Goal: Task Accomplishment & Management: Use online tool/utility

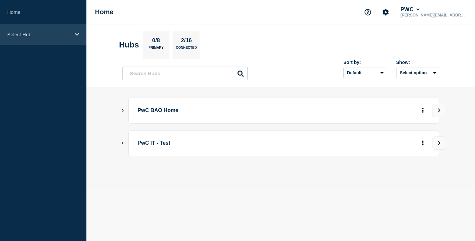
click at [46, 36] on p "Select Hub" at bounding box center [38, 35] width 63 height 6
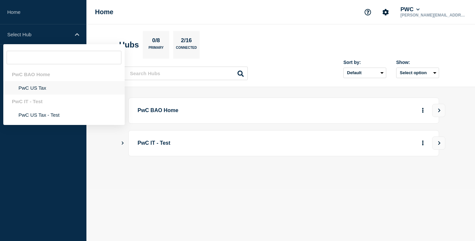
click at [33, 87] on li "PwC US Tax" at bounding box center [63, 88] width 121 height 14
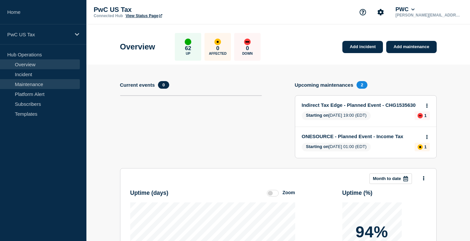
click at [31, 83] on link "Maintenance" at bounding box center [40, 84] width 80 height 10
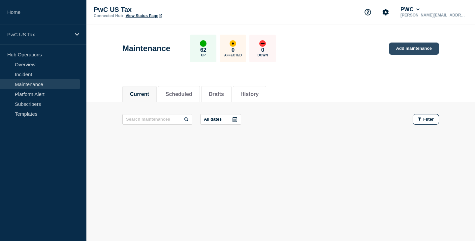
click at [410, 48] on link "Add maintenance" at bounding box center [414, 49] width 50 height 12
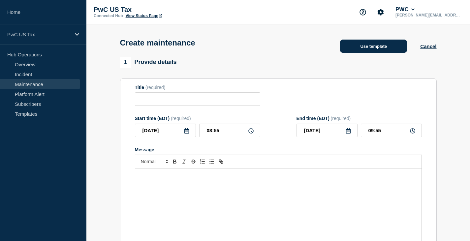
click at [375, 48] on button "Use template" at bounding box center [373, 46] width 67 height 13
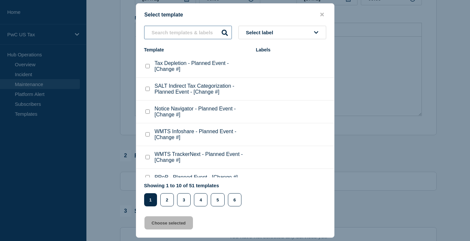
click at [166, 34] on input "text" at bounding box center [188, 33] width 88 height 14
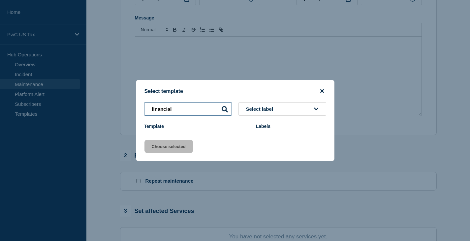
type input "financial"
click at [321, 89] on icon "close button" at bounding box center [322, 90] width 4 height 5
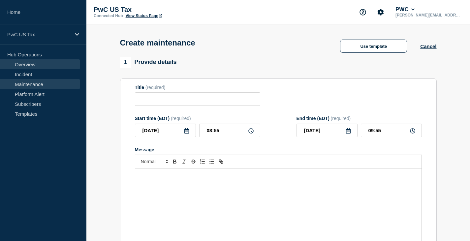
click at [24, 64] on link "Overview" at bounding box center [40, 64] width 80 height 10
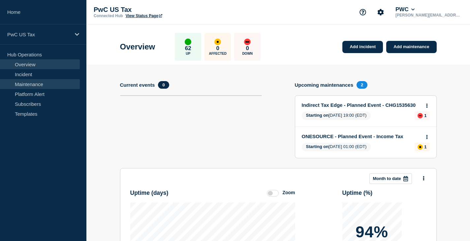
click at [26, 84] on link "Maintenance" at bounding box center [40, 84] width 80 height 10
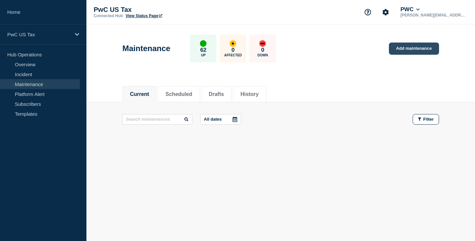
click at [407, 49] on link "Add maintenance" at bounding box center [414, 49] width 50 height 12
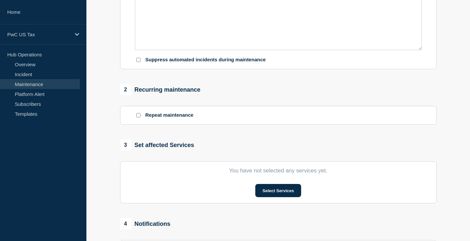
scroll to position [264, 0]
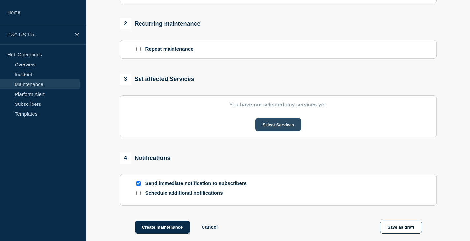
click at [280, 126] on button "Select Services" at bounding box center [278, 124] width 46 height 13
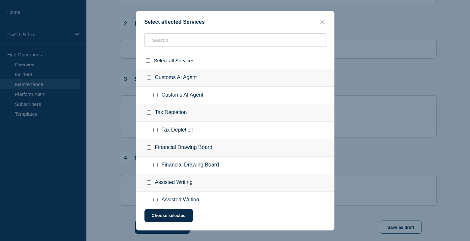
click at [149, 149] on input "Financial Drawing Board checkbox" at bounding box center [149, 147] width 4 height 4
checkbox input "true"
click at [171, 214] on button "Choose selected" at bounding box center [168, 215] width 48 height 13
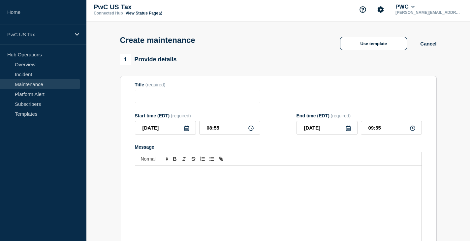
scroll to position [0, 0]
